Goal: Task Accomplishment & Management: Manage account settings

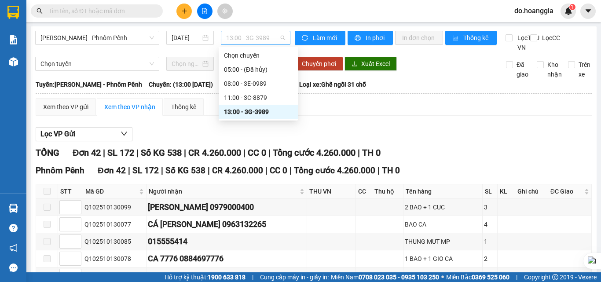
click at [268, 38] on span "13:00 - 3G-3989" at bounding box center [255, 37] width 59 height 13
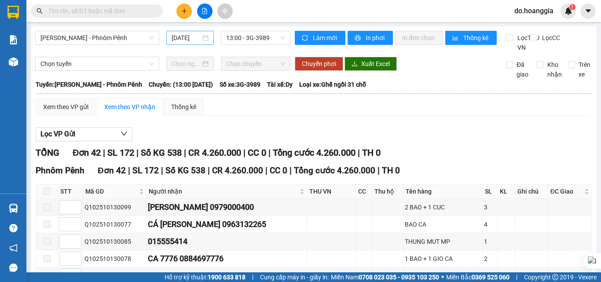
click at [184, 31] on div "[DATE]" at bounding box center [190, 38] width 48 height 14
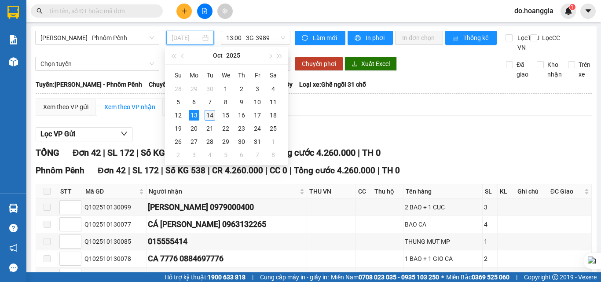
click at [210, 116] on div "14" at bounding box center [210, 115] width 11 height 11
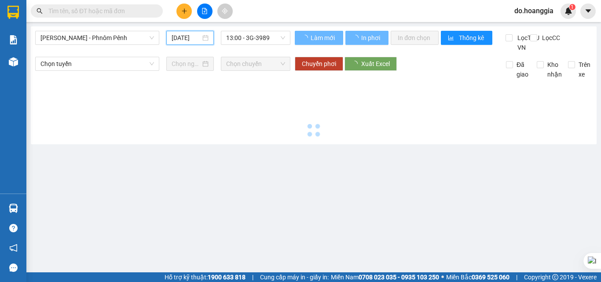
type input "[DATE]"
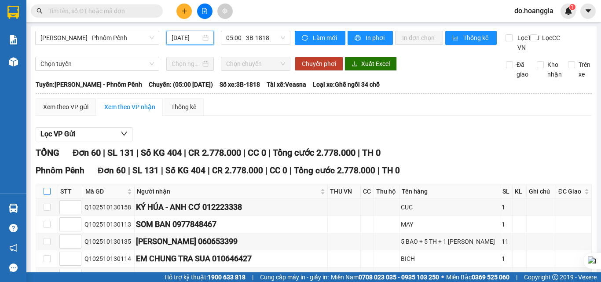
click at [48, 195] on input "checkbox" at bounding box center [47, 191] width 7 height 7
checkbox input "true"
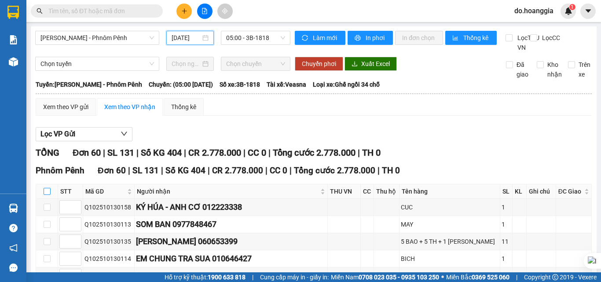
checkbox input "true"
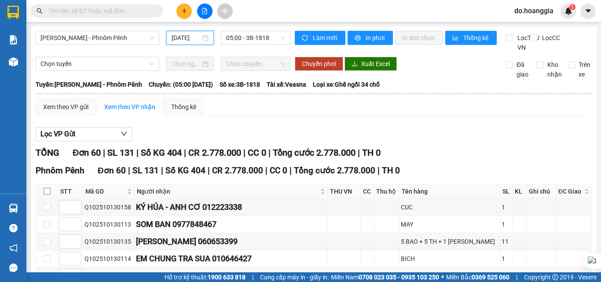
checkbox input "true"
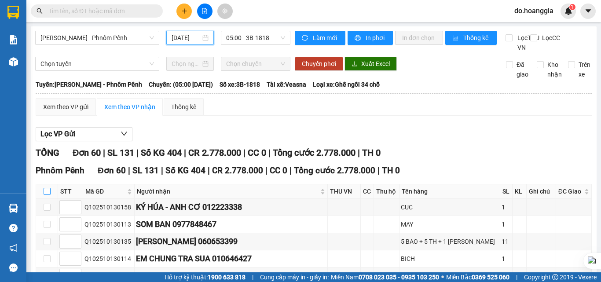
checkbox input "true"
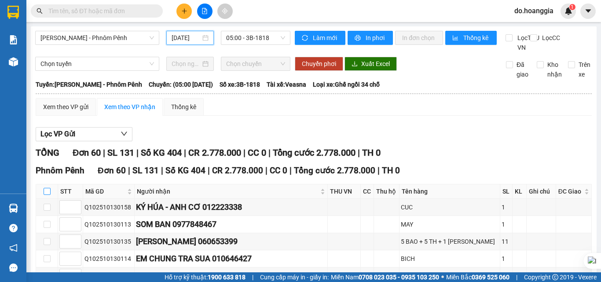
checkbox input "true"
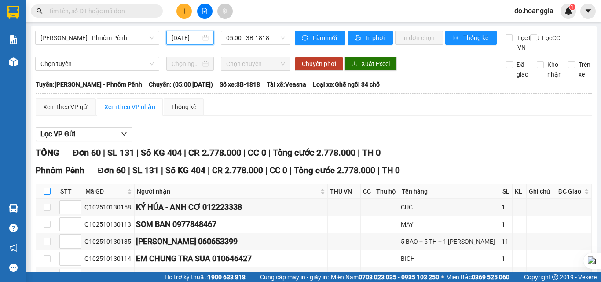
checkbox input "true"
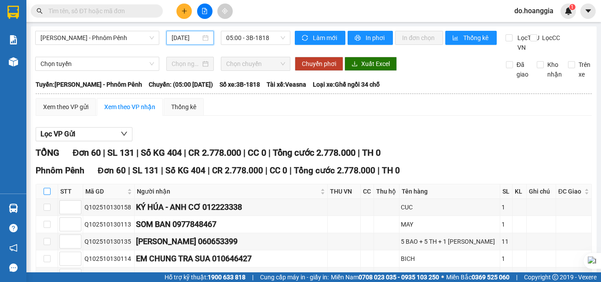
checkbox input "true"
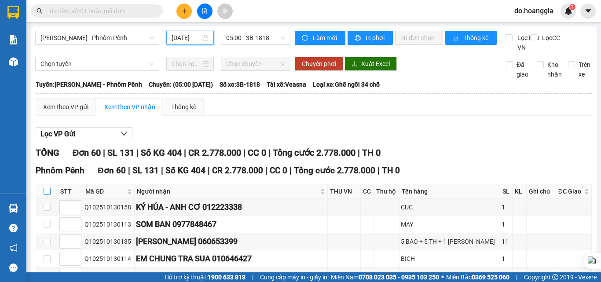
checkbox input "true"
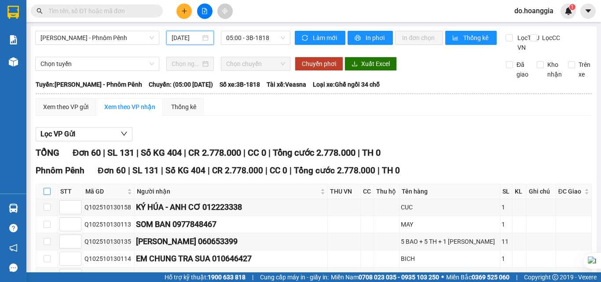
checkbox input "true"
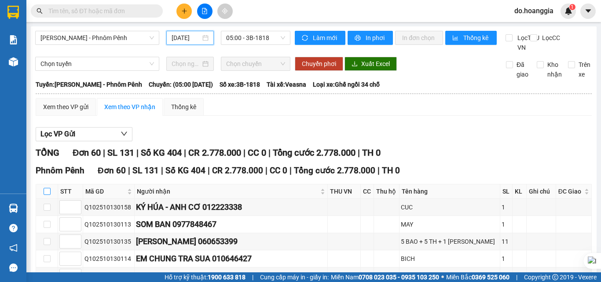
checkbox input "true"
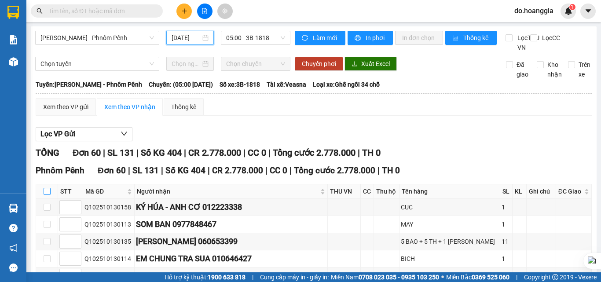
checkbox input "true"
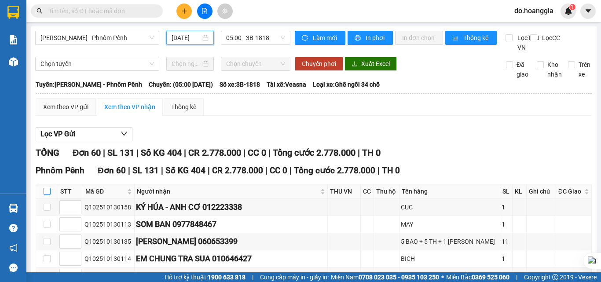
checkbox input "true"
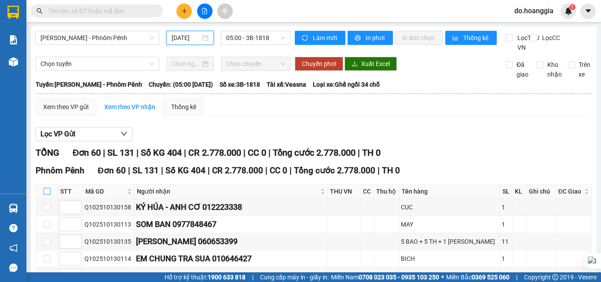
checkbox input "true"
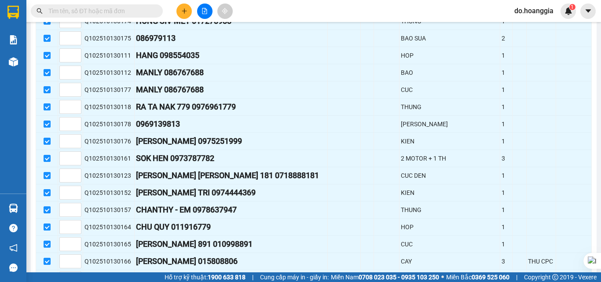
scroll to position [1012, 0]
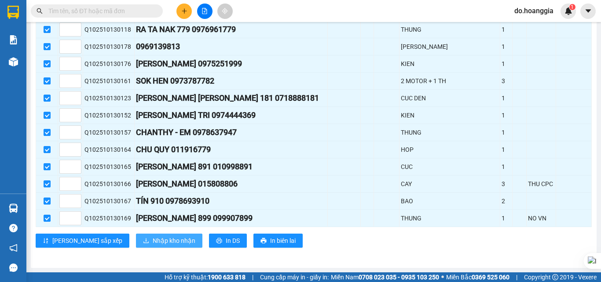
click at [153, 239] on span "Nhập kho nhận" at bounding box center [174, 241] width 43 height 10
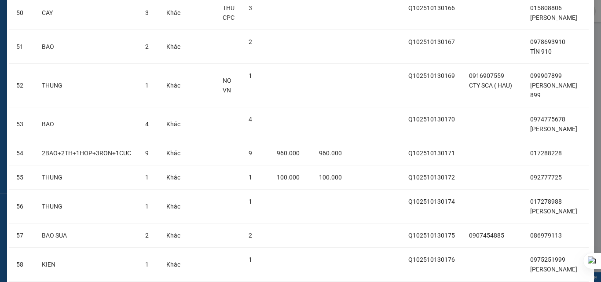
scroll to position [1910, 0]
